Goal: Task Accomplishment & Management: Use online tool/utility

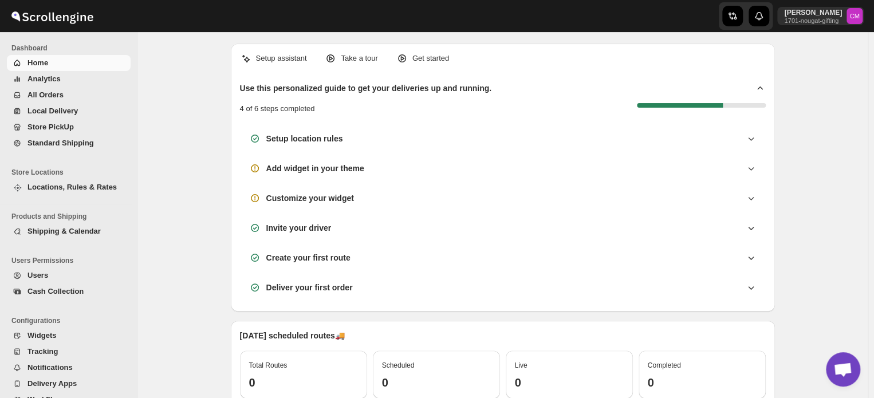
click at [55, 146] on span "Standard Shipping" at bounding box center [60, 143] width 66 height 9
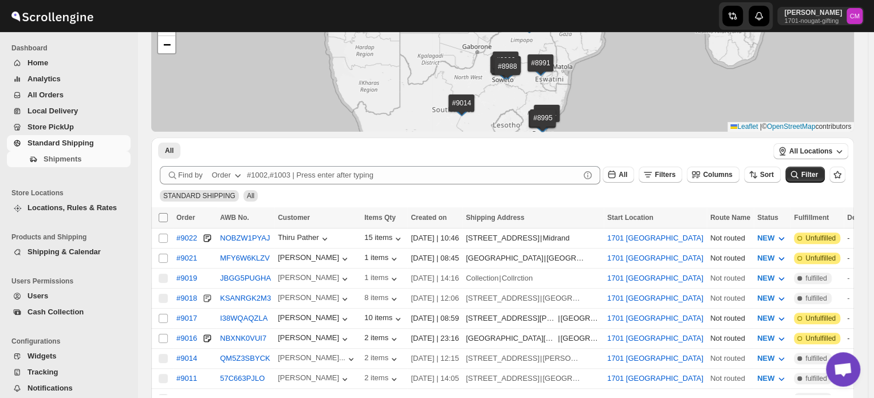
scroll to position [77, 0]
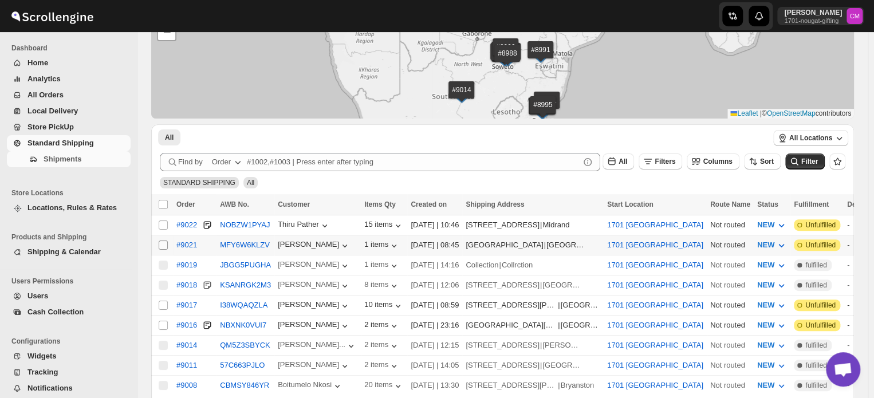
click at [161, 243] on input "Select shipment" at bounding box center [163, 244] width 9 height 9
checkbox input "true"
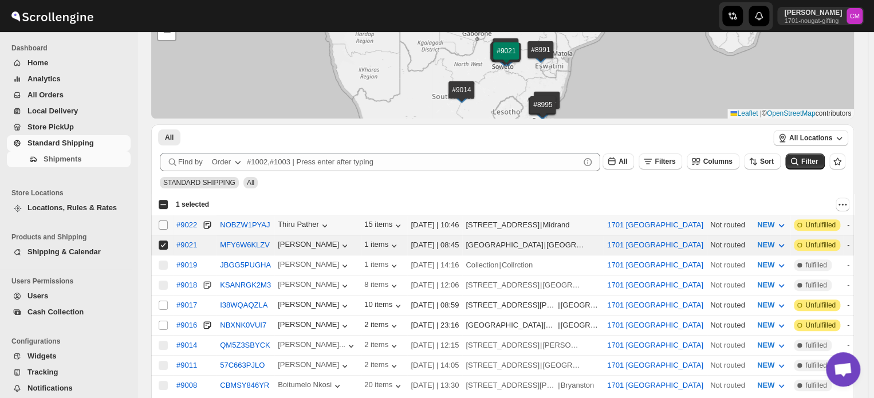
click at [163, 224] on input "Select shipment" at bounding box center [163, 224] width 9 height 9
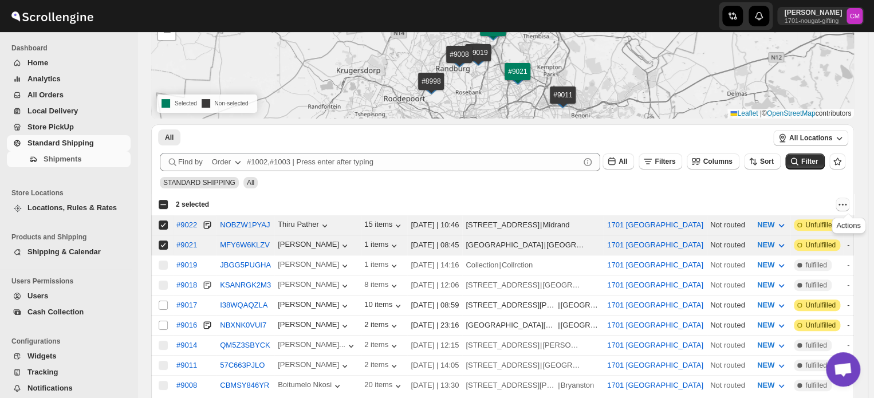
click at [847, 205] on icon "Actions" at bounding box center [841, 204] width 11 height 11
click at [802, 230] on span "MOVE TO LOCAL DELIVERY" at bounding box center [798, 226] width 99 height 9
checkbox input "false"
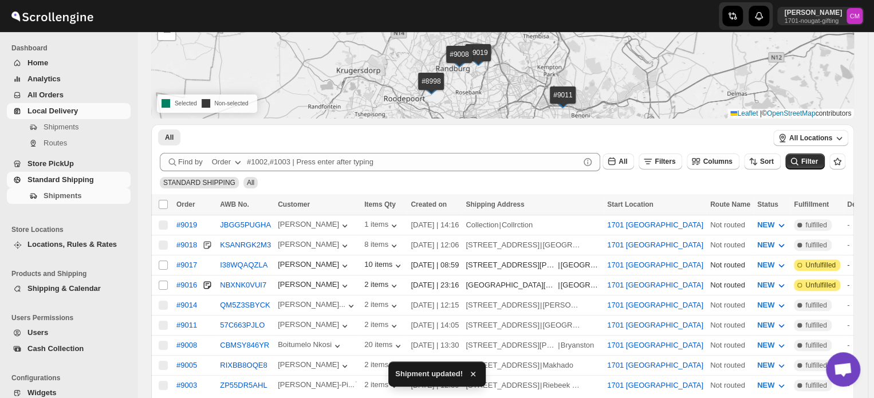
click at [44, 109] on span "Local Delivery" at bounding box center [52, 110] width 50 height 9
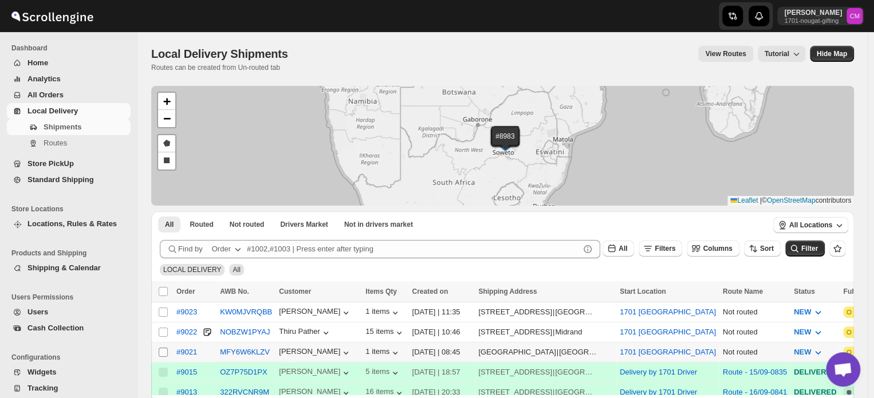
click at [160, 347] on input "Select shipment" at bounding box center [163, 351] width 9 height 9
checkbox input "true"
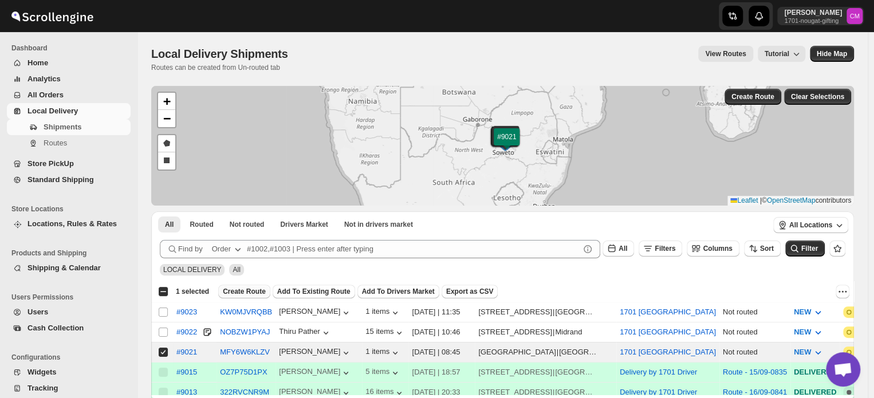
click at [246, 297] on button "Create Route" at bounding box center [244, 292] width 52 height 14
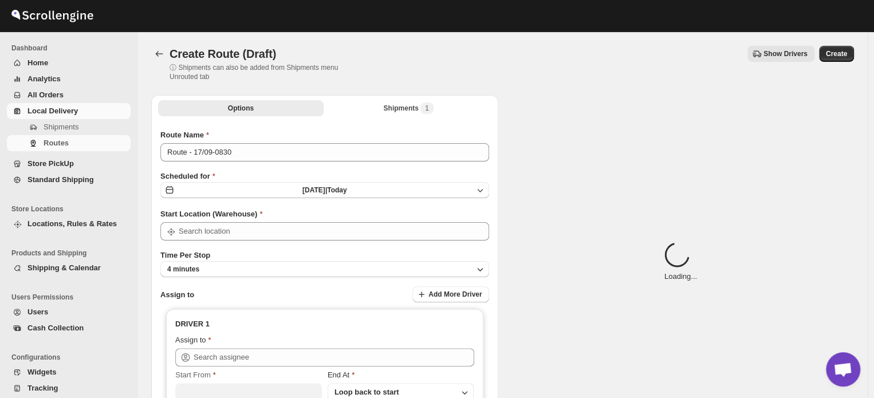
type input "1701 [GEOGRAPHIC_DATA]"
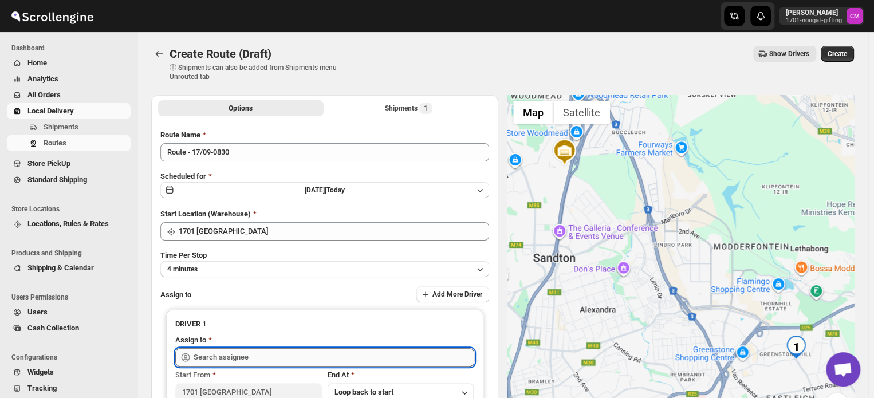
click at [199, 357] on input "text" at bounding box center [333, 357] width 281 height 18
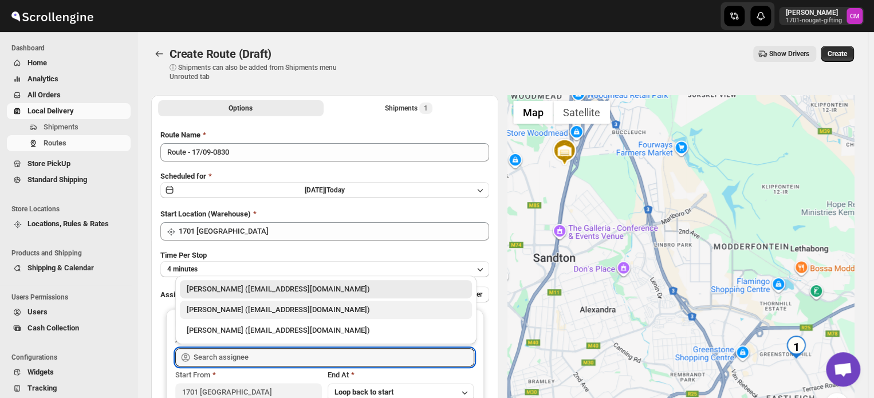
click at [215, 311] on div "[PERSON_NAME] ([EMAIL_ADDRESS][DOMAIN_NAME])" at bounding box center [326, 309] width 278 height 11
type input "[PERSON_NAME] ([EMAIL_ADDRESS][DOMAIN_NAME])"
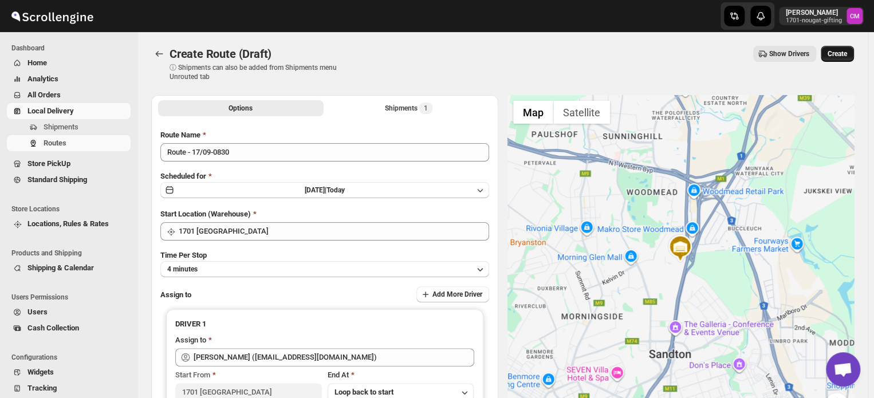
click at [840, 53] on span "Create" at bounding box center [836, 53] width 19 height 9
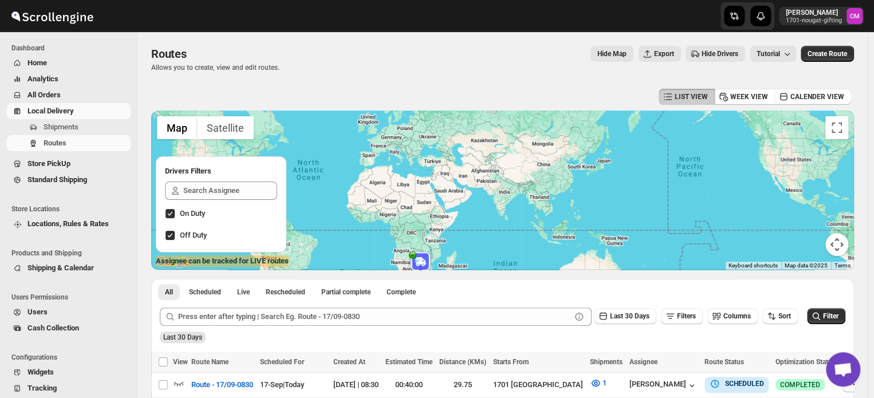
click at [56, 115] on span "Local Delivery" at bounding box center [50, 110] width 46 height 9
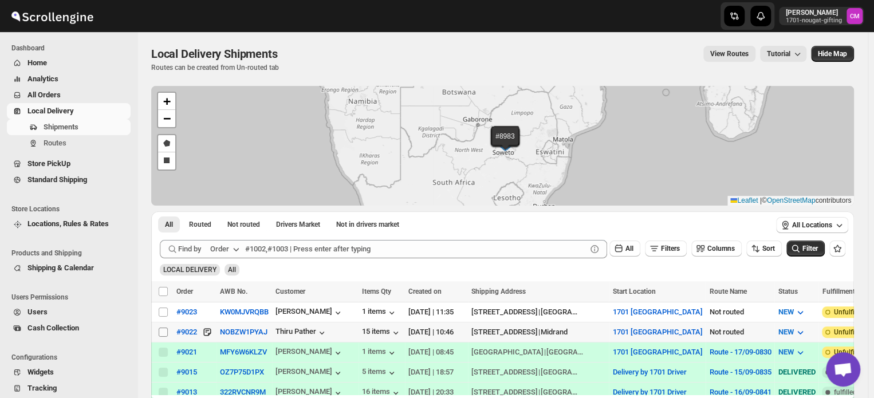
click at [163, 327] on input "Select shipment" at bounding box center [163, 331] width 9 height 9
checkbox input "true"
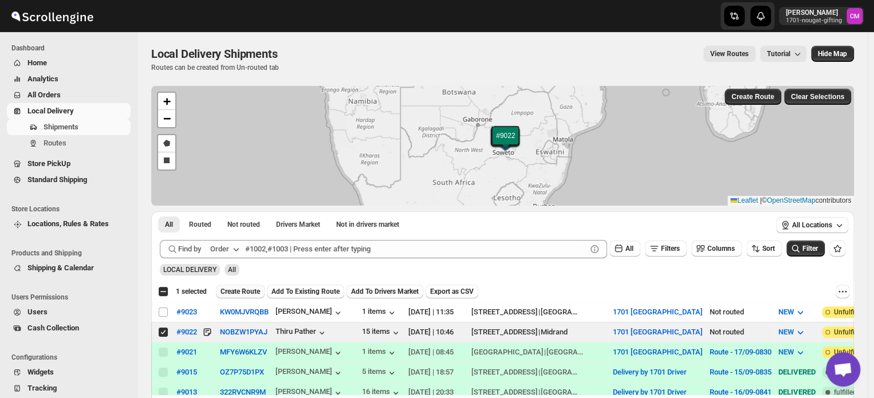
click at [224, 293] on span "Create Route" at bounding box center [240, 291] width 40 height 9
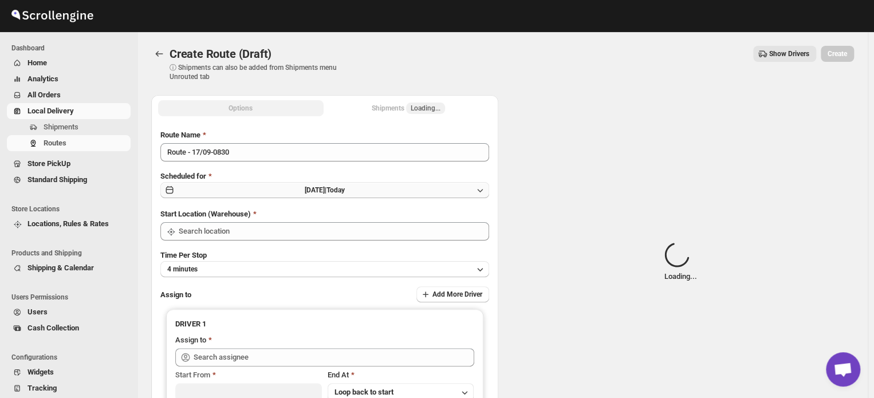
type input "1701 [GEOGRAPHIC_DATA]"
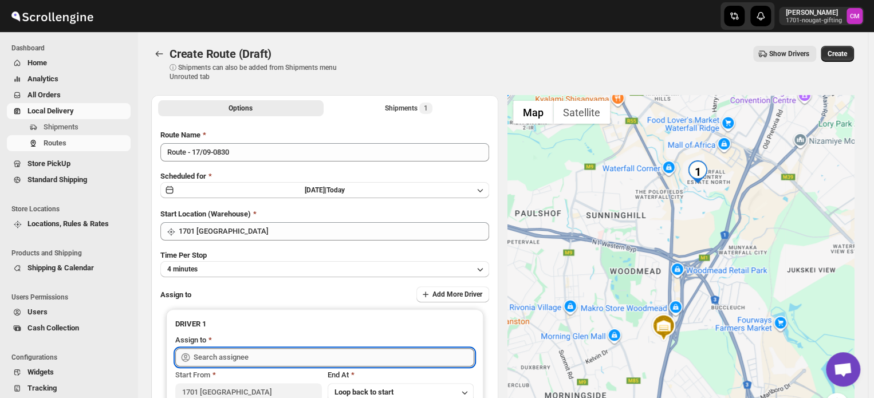
click at [199, 360] on input "text" at bounding box center [333, 357] width 281 height 18
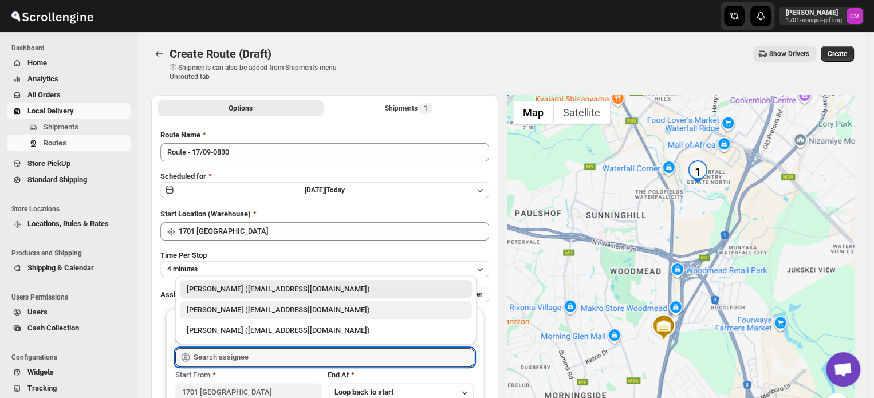
click at [228, 311] on div "[PERSON_NAME] ([EMAIL_ADDRESS][DOMAIN_NAME])" at bounding box center [326, 309] width 278 height 11
type input "[PERSON_NAME] ([EMAIL_ADDRESS][DOMAIN_NAME])"
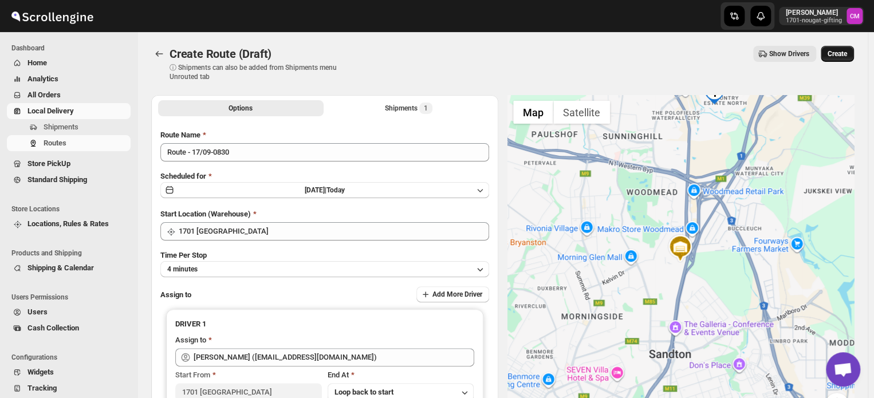
click at [840, 56] on span "Create" at bounding box center [836, 53] width 19 height 9
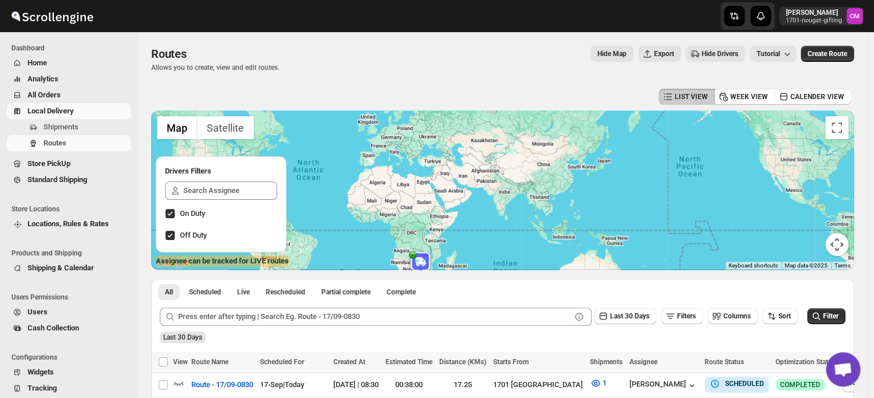
click at [60, 112] on span "Local Delivery" at bounding box center [50, 110] width 46 height 9
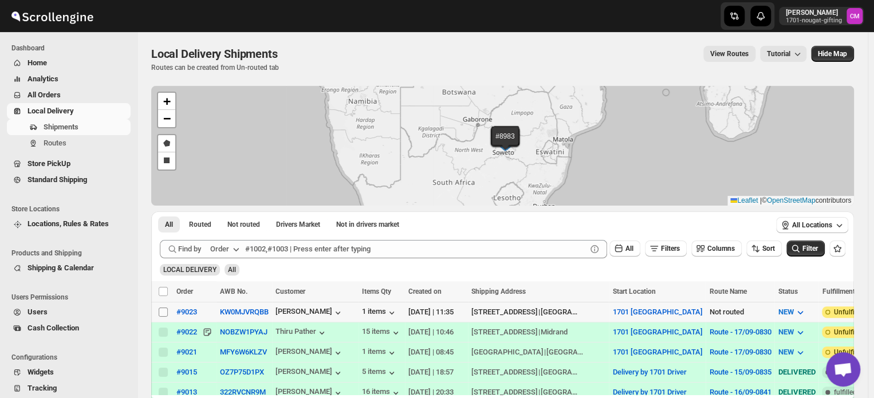
click at [163, 311] on input "Select shipment" at bounding box center [163, 311] width 9 height 9
checkbox input "true"
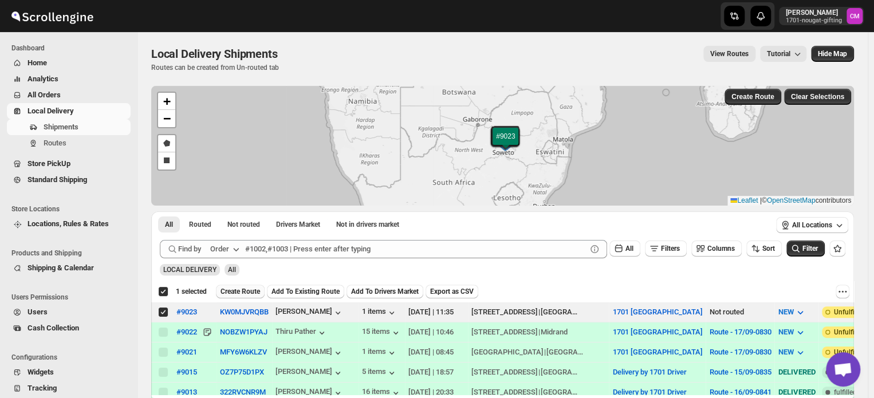
click at [234, 291] on span "Create Route" at bounding box center [240, 291] width 40 height 9
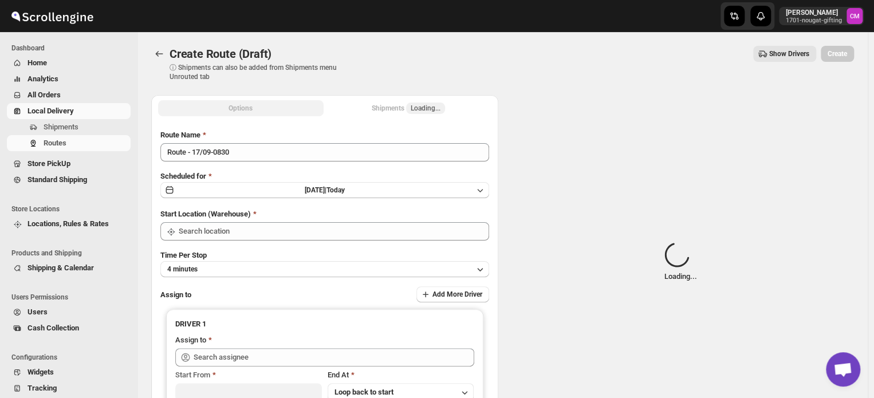
type input "1701 [GEOGRAPHIC_DATA]"
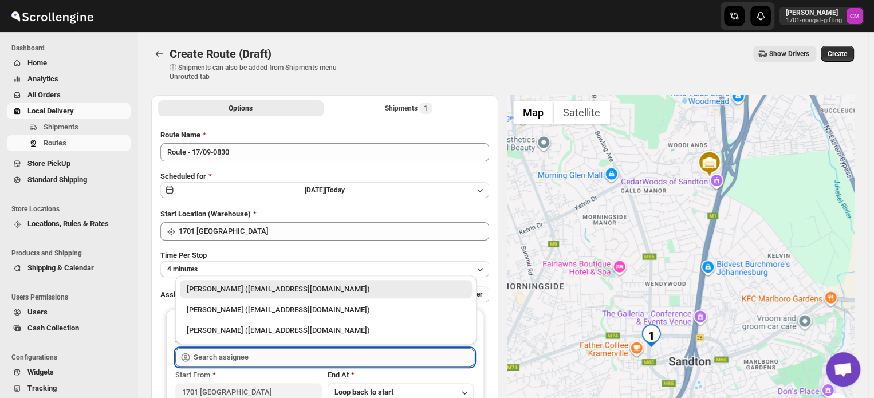
click at [204, 358] on input "text" at bounding box center [333, 357] width 281 height 18
click at [211, 311] on div "[PERSON_NAME] ([EMAIL_ADDRESS][DOMAIN_NAME])" at bounding box center [326, 309] width 278 height 11
type input "[PERSON_NAME] ([EMAIL_ADDRESS][DOMAIN_NAME])"
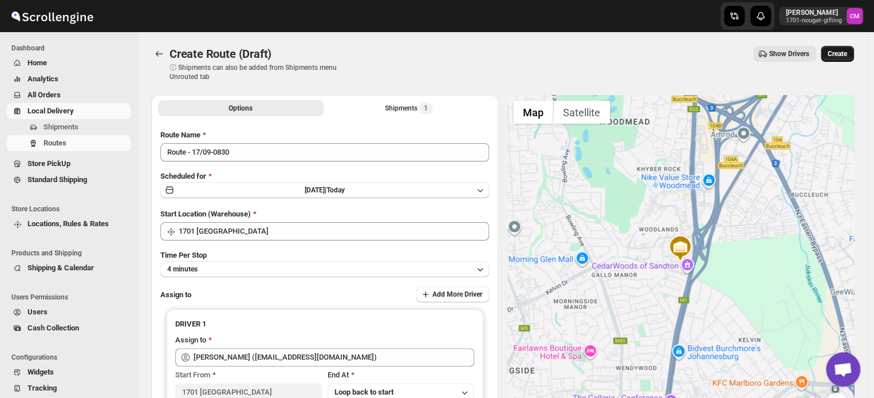
click at [837, 54] on span "Create" at bounding box center [836, 53] width 19 height 9
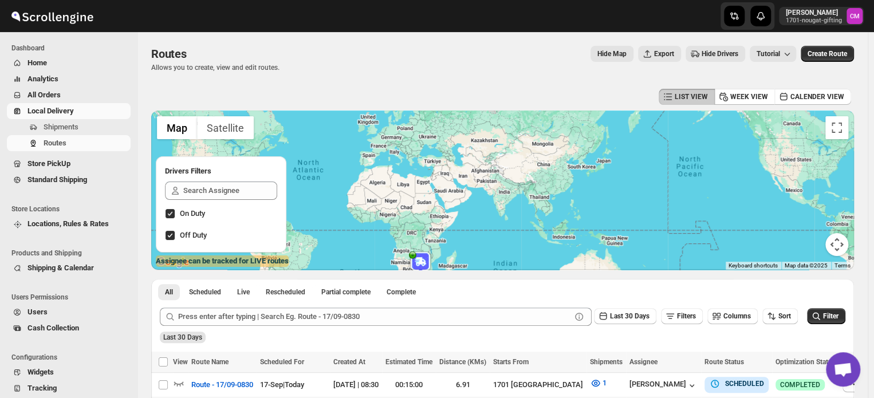
click at [50, 105] on link "Local Delivery" at bounding box center [69, 111] width 124 height 16
